Goal: Book appointment/travel/reservation

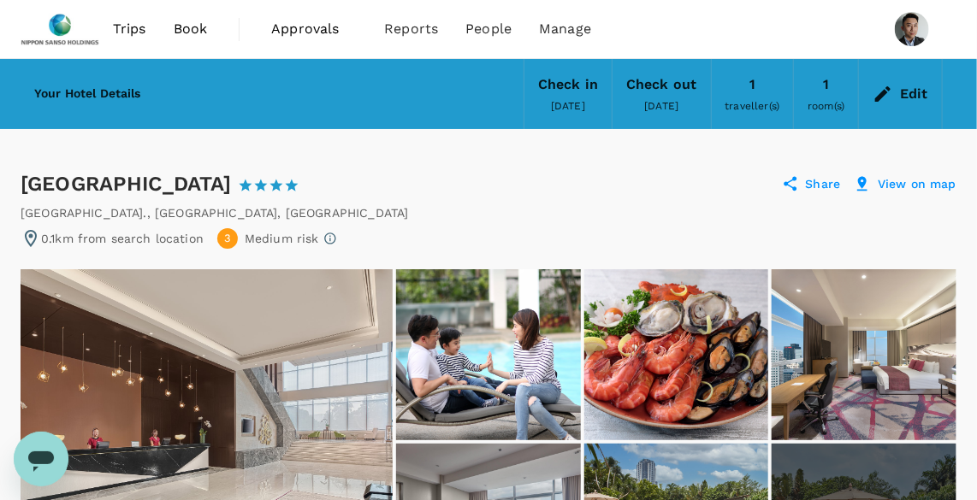
click at [913, 97] on div "Edit" at bounding box center [914, 94] width 28 height 24
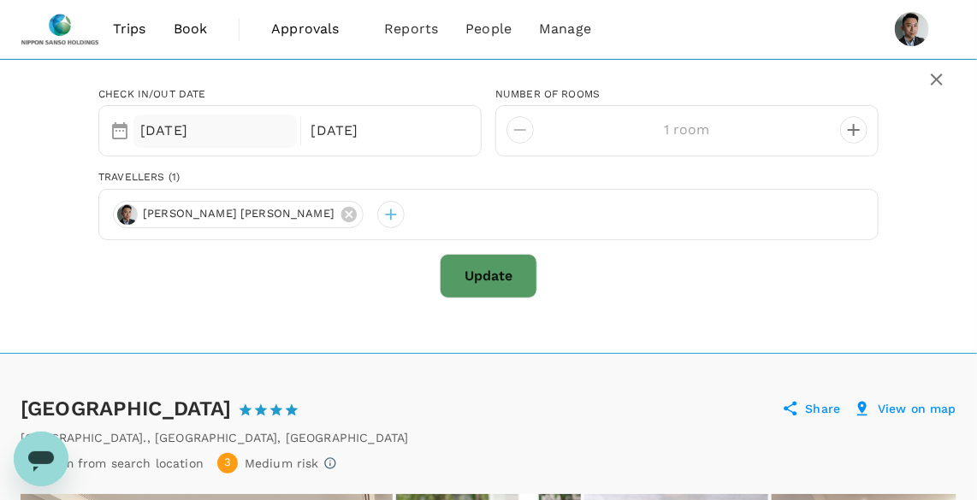
click at [220, 128] on div "[DATE]" at bounding box center [214, 131] width 163 height 33
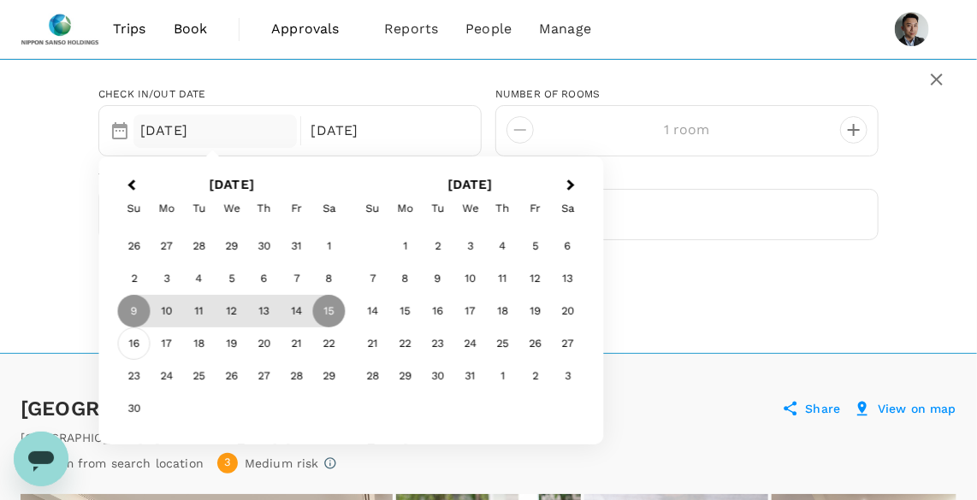
click at [139, 338] on div "16" at bounding box center [134, 344] width 33 height 33
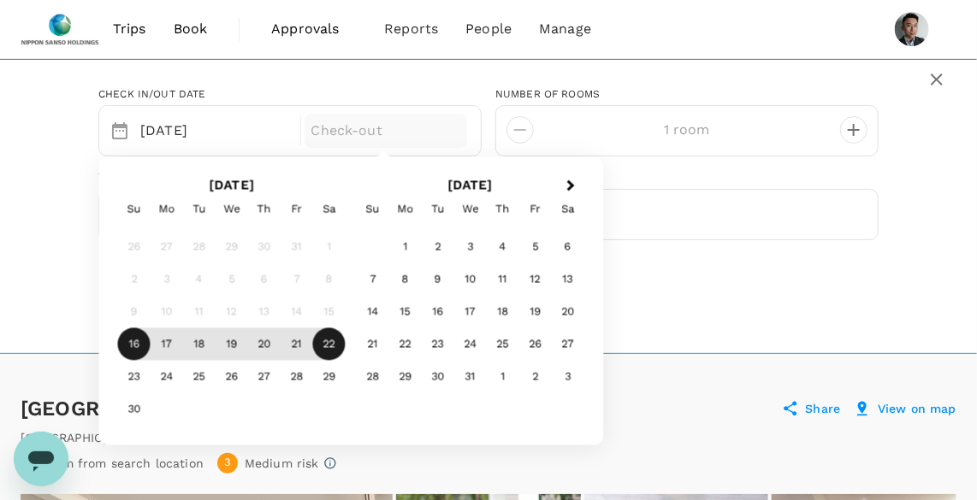
click at [332, 345] on div "22" at bounding box center [329, 344] width 33 height 33
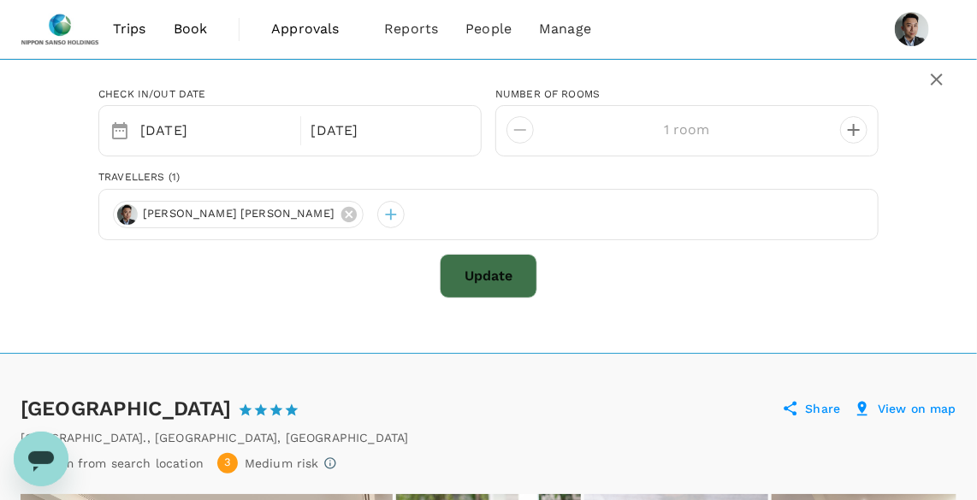
click at [483, 269] on button "Update" at bounding box center [489, 276] width 98 height 44
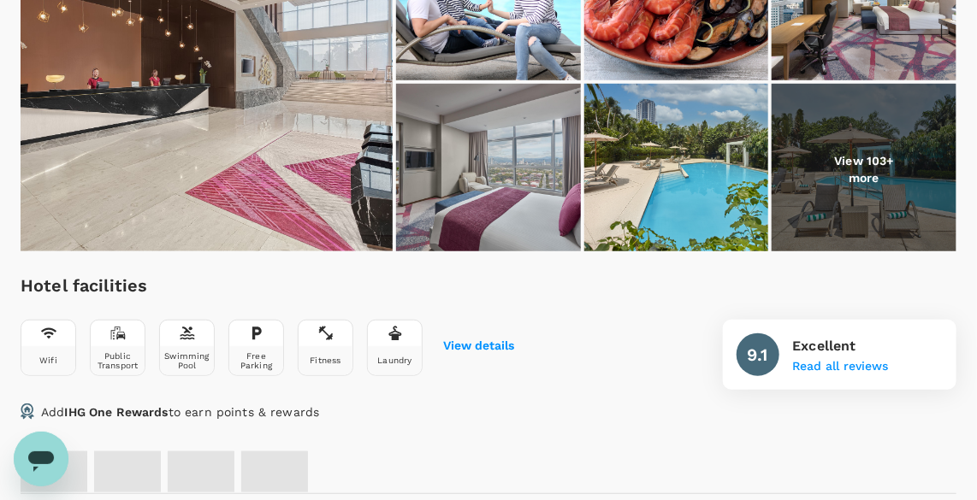
radio input "false"
radio input "true"
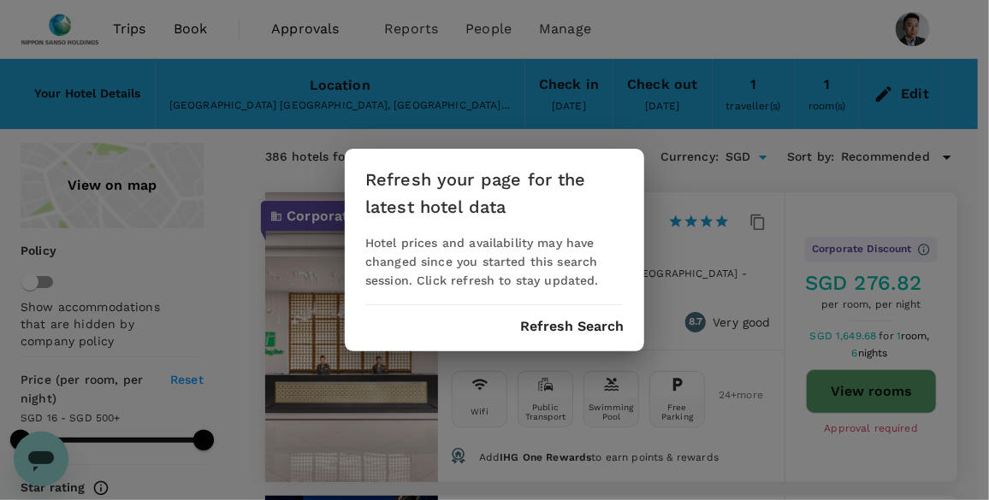
click at [565, 333] on button "Refresh Search" at bounding box center [572, 326] width 104 height 15
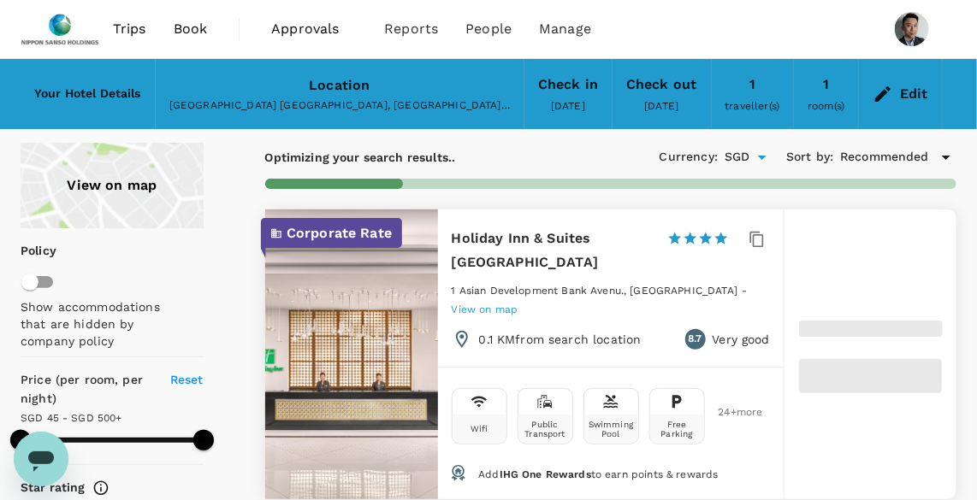
type input "499.03"
type input "45.26"
type input "499.26"
type input "16.26"
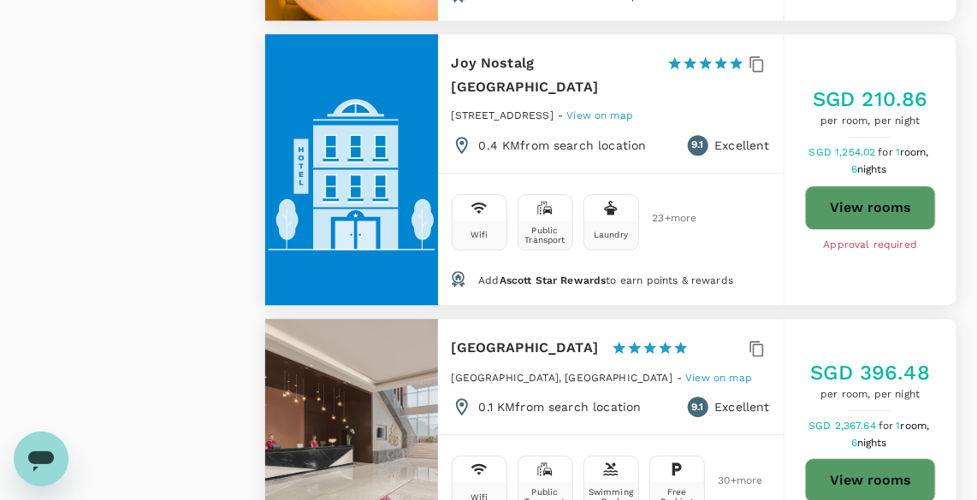
scroll to position [1788, 0]
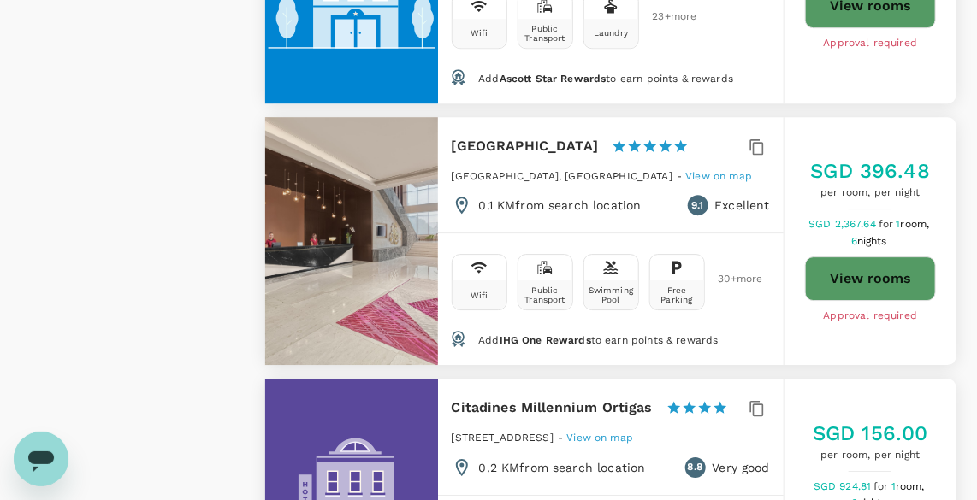
type input "499.26"
